Goal: Obtain resource: Obtain resource

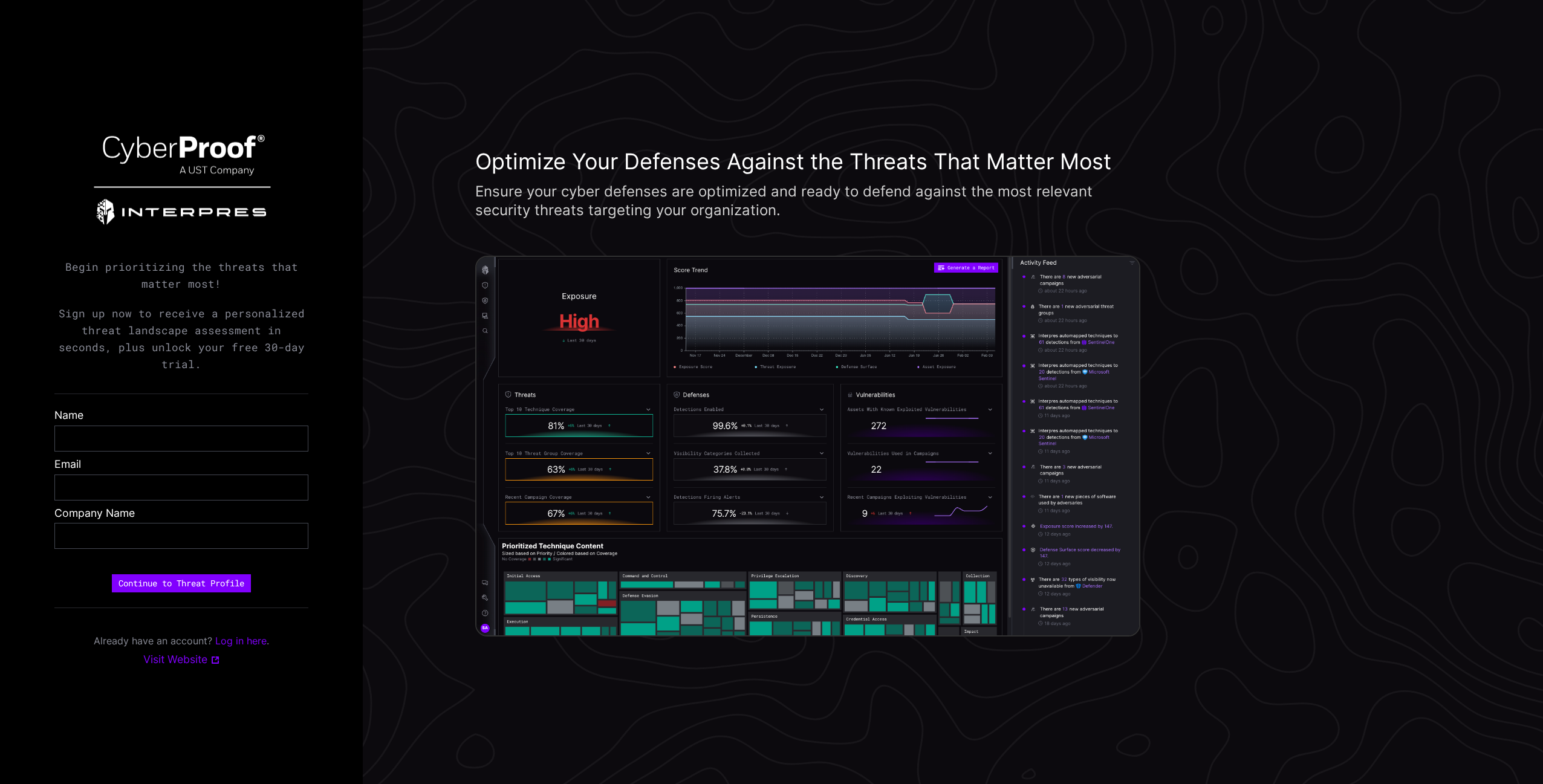
click at [161, 359] on p "Sign up now to receive a personalized threat landscape assessment in seconds, p…" at bounding box center [181, 340] width 254 height 68
drag, startPoint x: 77, startPoint y: 271, endPoint x: 255, endPoint y: 299, distance: 180.2
click at [255, 292] on p "Begin prioritizing the threats that matter most!" at bounding box center [181, 276] width 254 height 34
click at [236, 292] on p "Begin prioritizing the threats that matter most!" at bounding box center [181, 276] width 254 height 34
drag, startPoint x: 231, startPoint y: 292, endPoint x: 68, endPoint y: 274, distance: 164.0
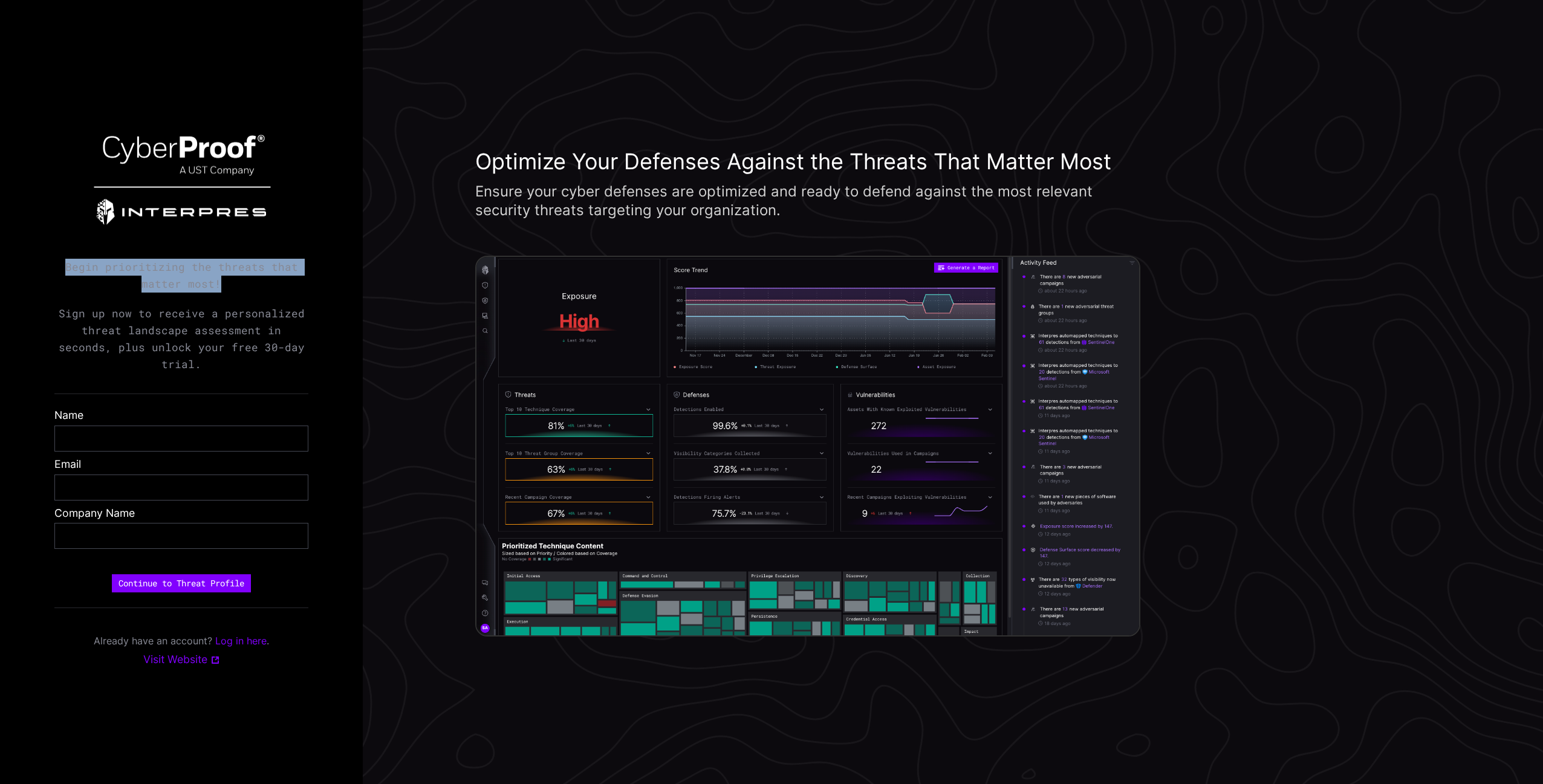
click at [68, 274] on p "Begin prioritizing the threats that matter most!" at bounding box center [181, 276] width 254 height 34
copy p "Begin prioritizing the threats that matter most!"
